Goal: Transaction & Acquisition: Purchase product/service

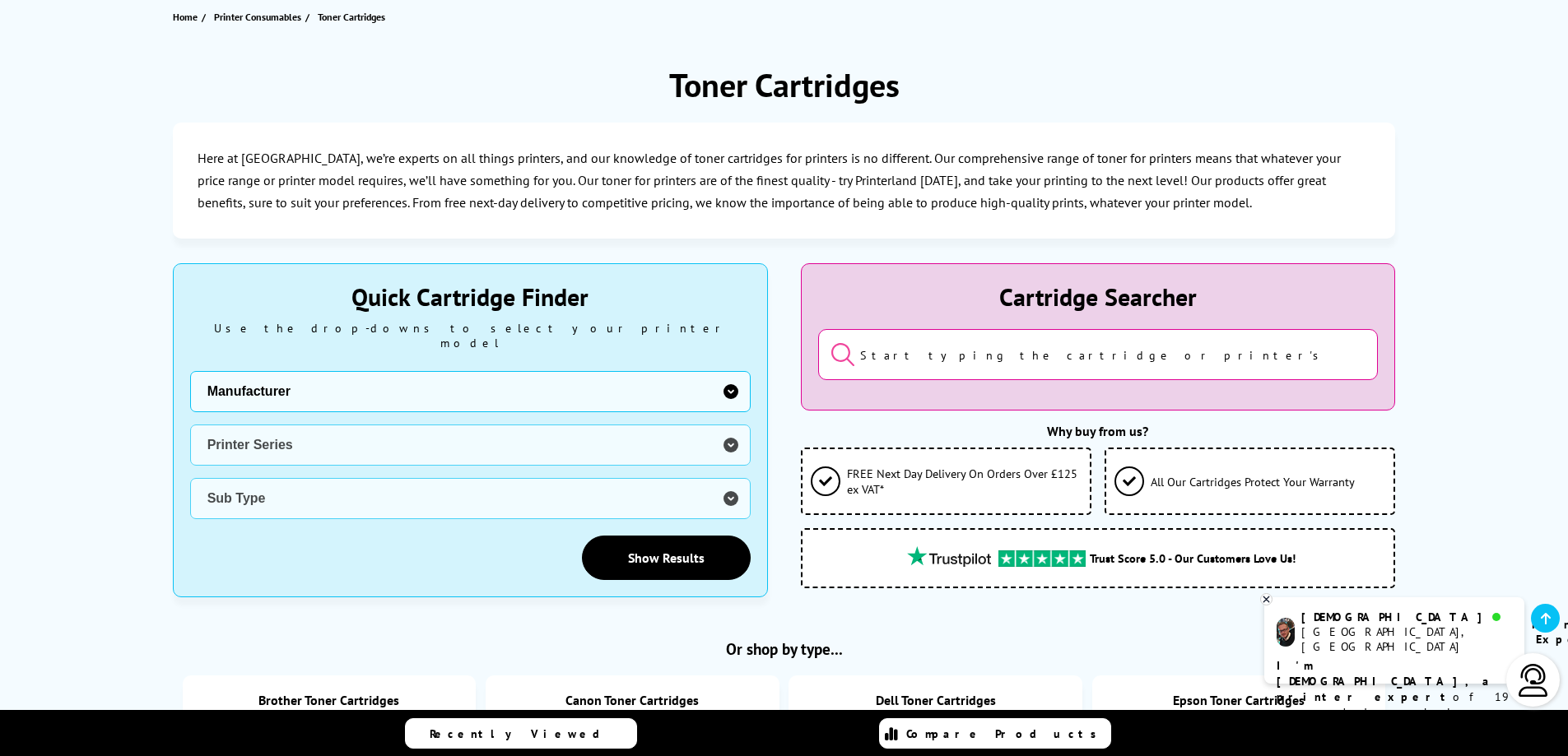
scroll to position [247, 0]
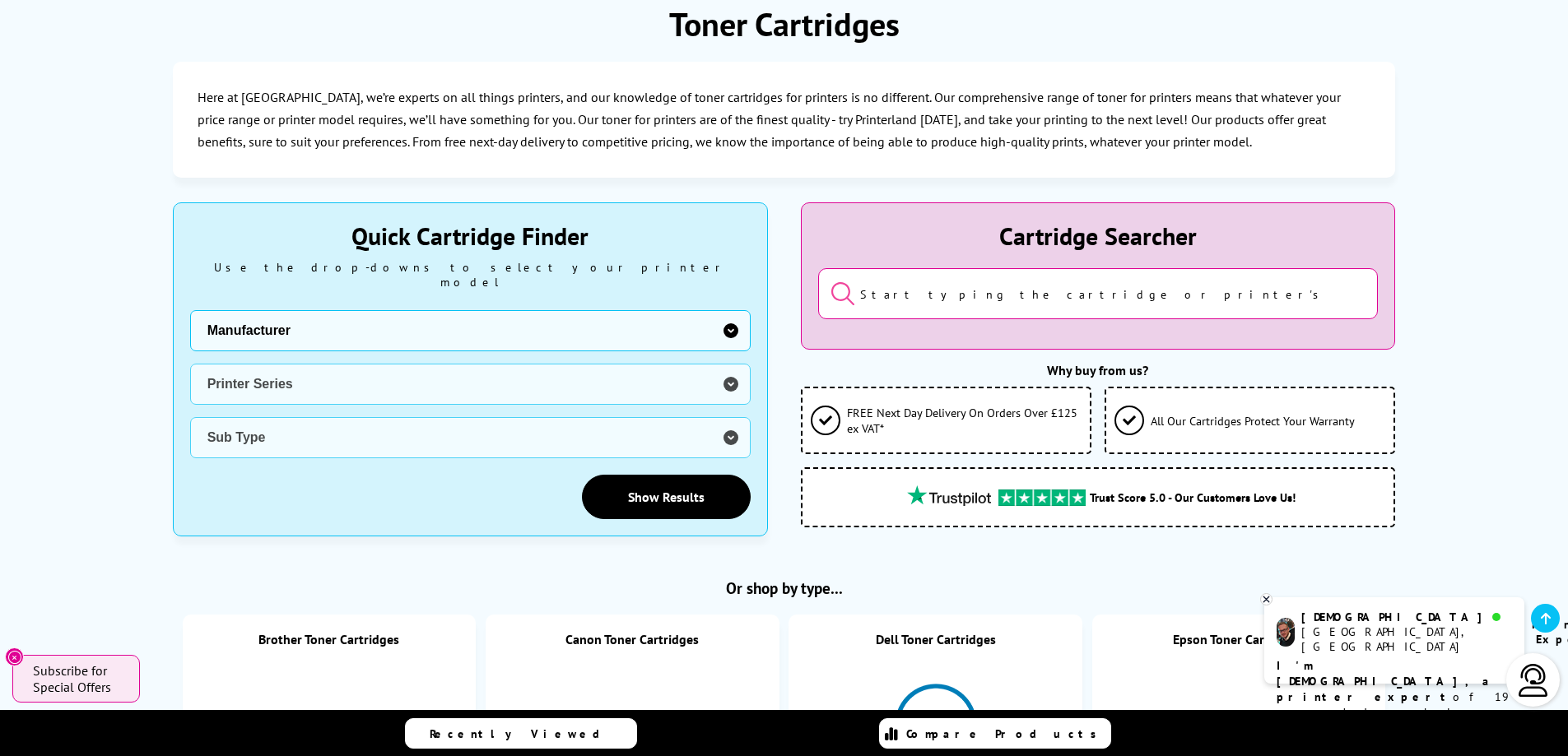
click at [517, 314] on select "Manufacturer Brother Canon Cubify Dell Dymo Epson HP Kodak Konica Minolta Kyoce…" at bounding box center [470, 331] width 561 height 41
select select "13815"
click at [190, 310] on select "Manufacturer Brother Canon Cubify Dell Dymo Epson HP Kodak Konica Minolta Kyoce…" at bounding box center [470, 331] width 561 height 41
click at [310, 365] on select "Printer Series B Series C Series Colorqube Series Colour Series DocuPrint Serie…" at bounding box center [470, 385] width 561 height 41
select select "37232"
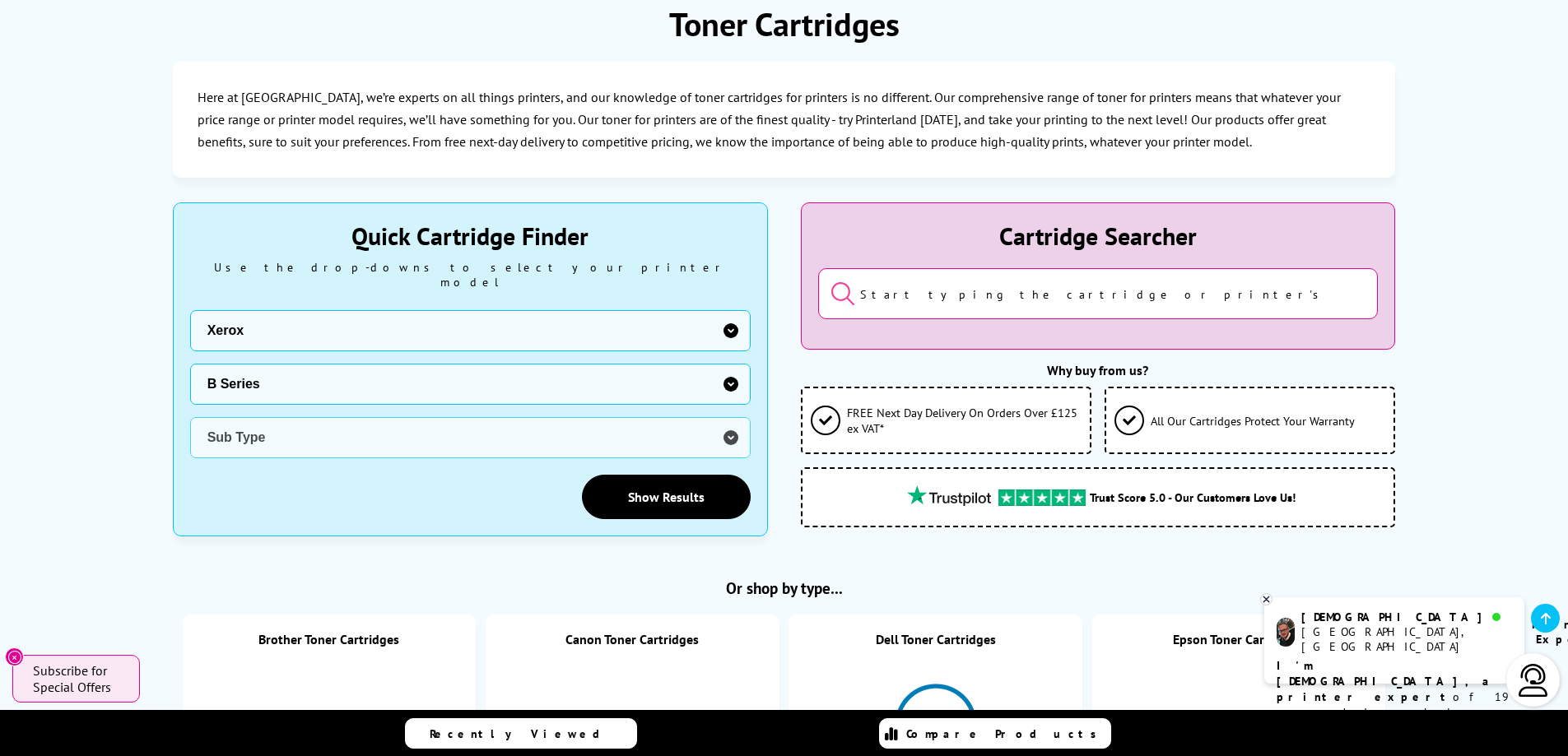
click at [190, 364] on select "Printer Series B Series C Series Colorqube Series Colour Series DocuPrint Serie…" at bounding box center [470, 385] width 561 height 41
click at [291, 418] on select "Sub Type Xerox B205 Xerox B210 Xerox B215 Xerox B225 Xerox B230 Xerox B235 Xero…" at bounding box center [470, 438] width 561 height 41
click at [190, 417] on select "Sub Type Xerox B205 Xerox B210 Xerox B215 Xerox B225 Xerox B230 Xerox B235 Xero…" at bounding box center [470, 438] width 561 height 41
click at [298, 430] on select "Sub Type Xerox B205 Xerox B210 Xerox B215 Xerox B225 Xerox B230 Xerox B235 Xero…" at bounding box center [470, 438] width 561 height 41
select select "38174"
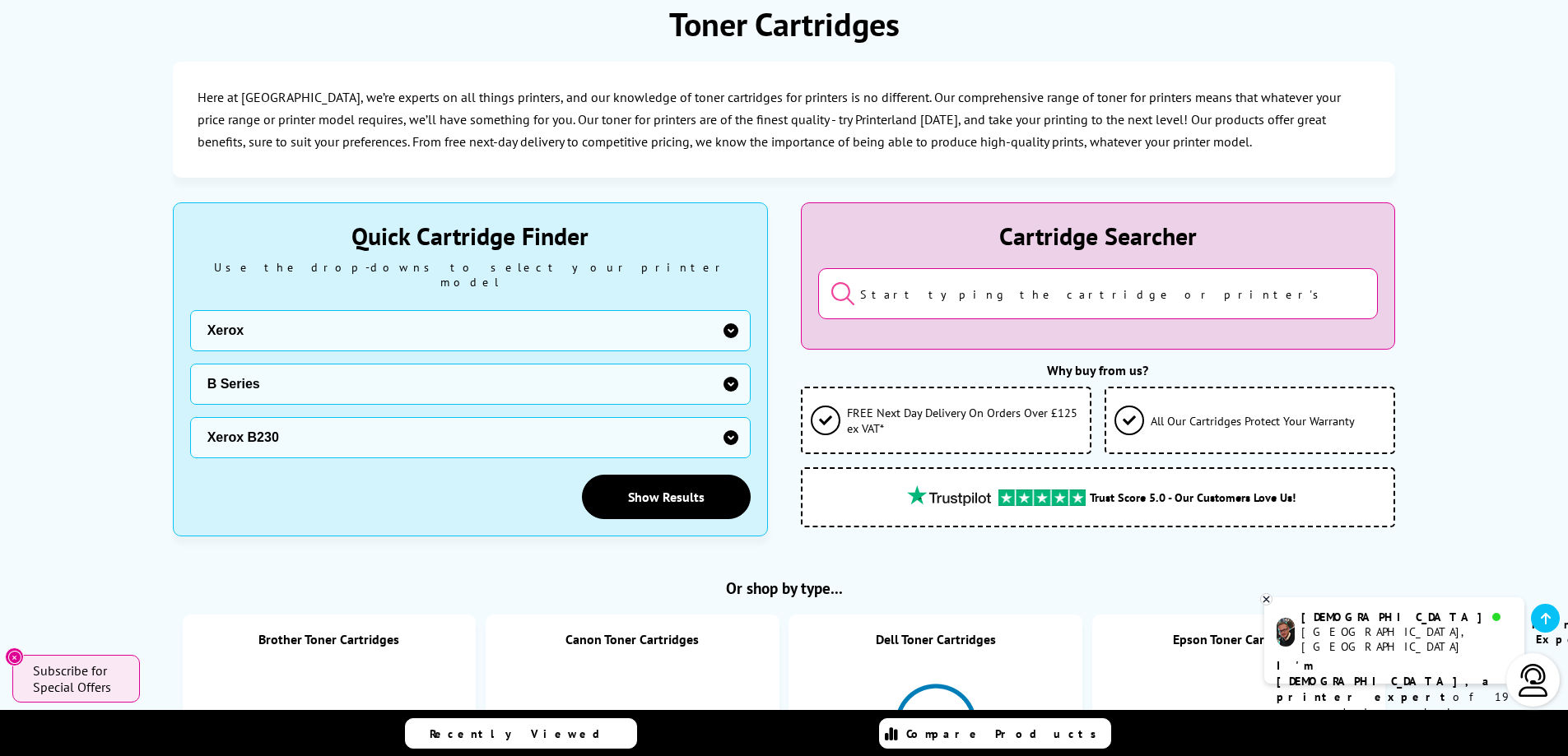
click at [190, 417] on select "Sub Type Xerox B205 Xerox B210 Xerox B215 Xerox B225 Xerox B230 Xerox B235 Xero…" at bounding box center [470, 438] width 561 height 41
click at [634, 475] on link "Show Results" at bounding box center [666, 497] width 168 height 45
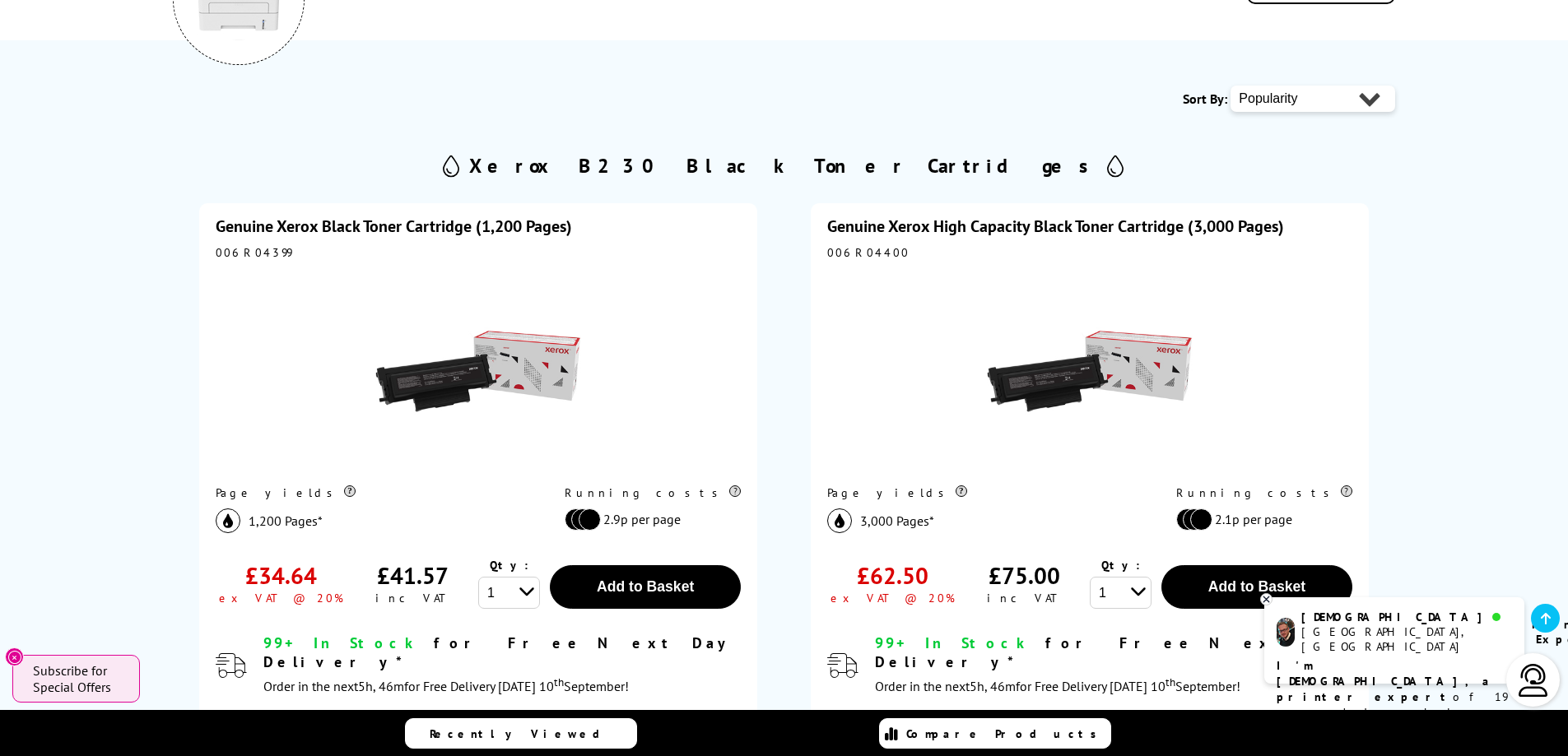
scroll to position [329, 0]
